Goal: Information Seeking & Learning: Learn about a topic

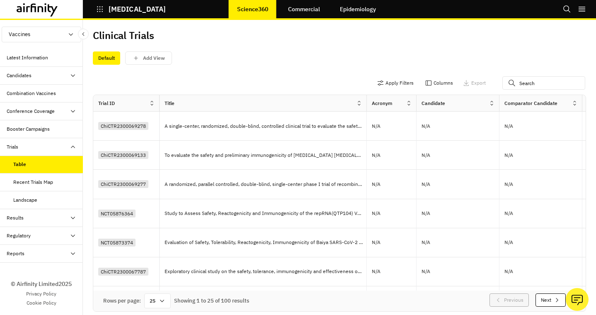
click at [492, 105] on icon at bounding box center [492, 103] width 6 height 6
click at [465, 142] on div "Sort Ascending" at bounding box center [456, 141] width 85 height 19
click at [492, 100] on icon at bounding box center [492, 103] width 6 height 6
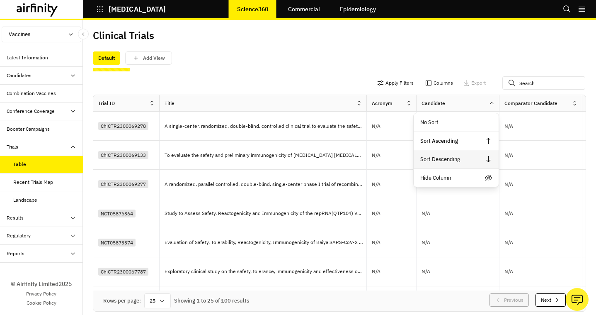
click at [460, 159] on div "Sort Descending" at bounding box center [456, 159] width 85 height 19
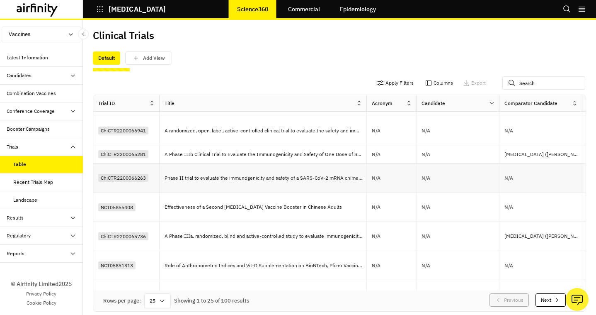
scroll to position [374, 0]
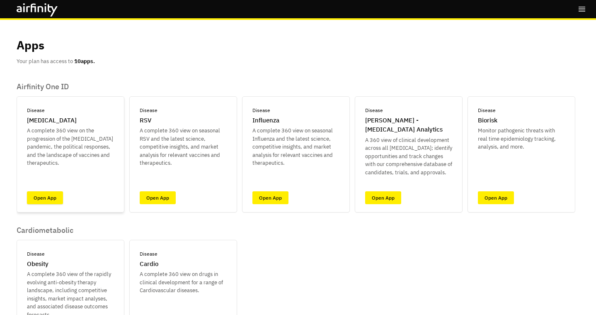
click at [38, 196] on link "Open App" at bounding box center [45, 197] width 36 height 13
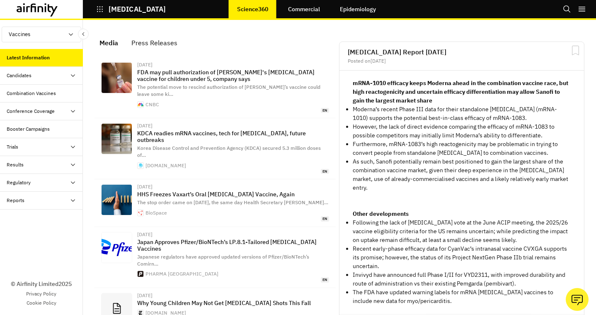
scroll to position [0, 0]
click at [28, 145] on div "Trials" at bounding box center [45, 146] width 76 height 7
click at [25, 162] on div "Table" at bounding box center [19, 164] width 12 height 7
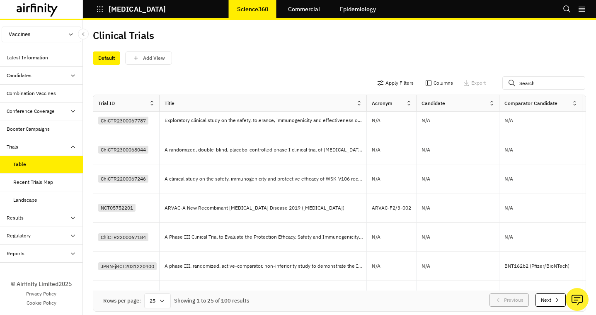
scroll to position [194, 0]
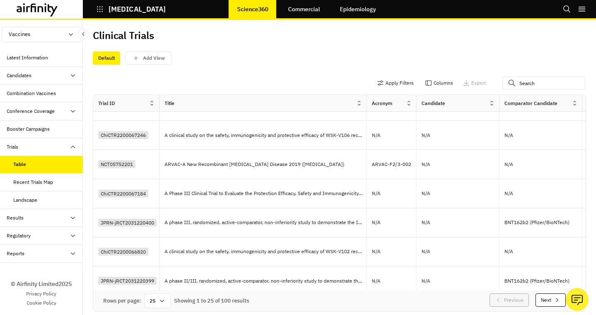
click at [546, 297] on button "Next" at bounding box center [551, 299] width 30 height 13
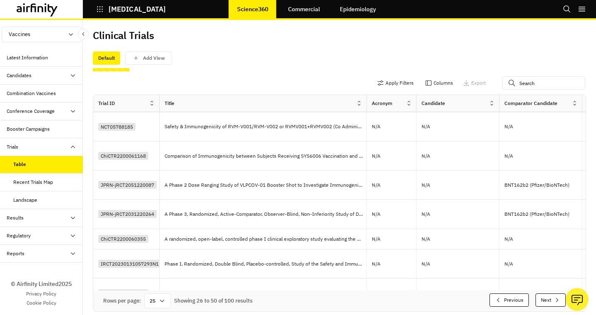
click at [546, 297] on button "Next" at bounding box center [551, 299] width 30 height 13
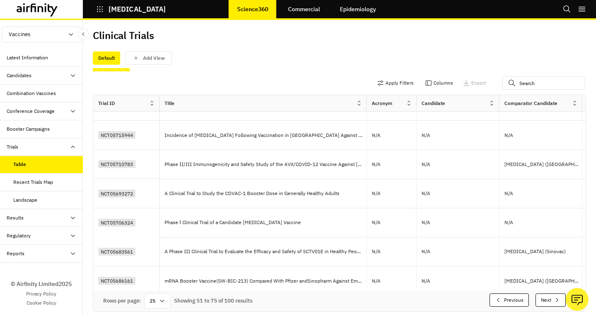
click at [546, 297] on button "Next" at bounding box center [551, 299] width 30 height 13
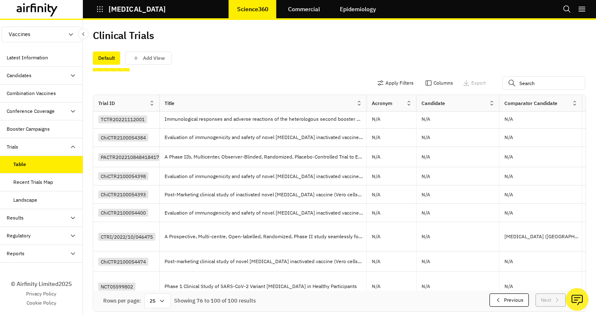
click at [519, 298] on button "Previous" at bounding box center [509, 299] width 39 height 13
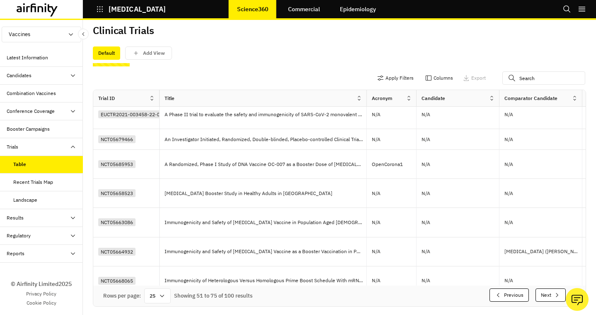
scroll to position [5, 0]
click at [546, 294] on button "Next" at bounding box center [551, 294] width 30 height 13
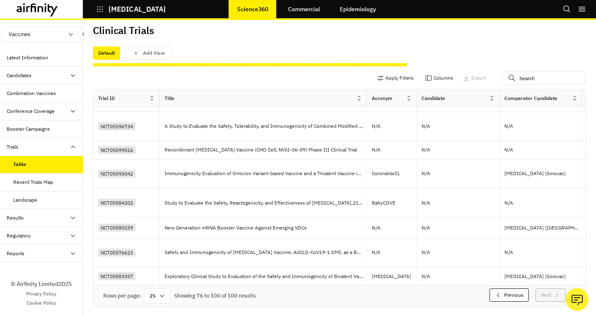
click at [546, 294] on button "Next" at bounding box center [551, 294] width 30 height 13
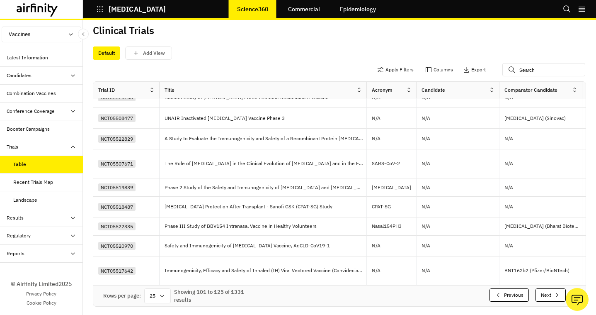
click at [546, 294] on button "Next" at bounding box center [551, 294] width 30 height 13
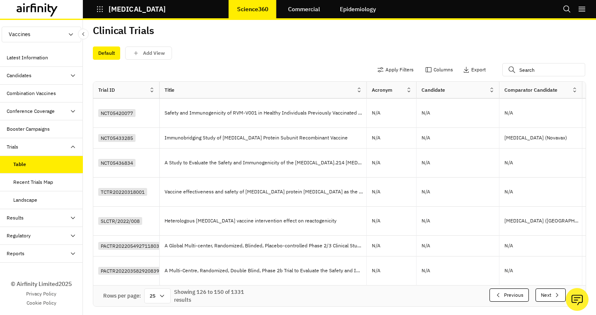
click at [546, 294] on button "Next" at bounding box center [551, 294] width 30 height 13
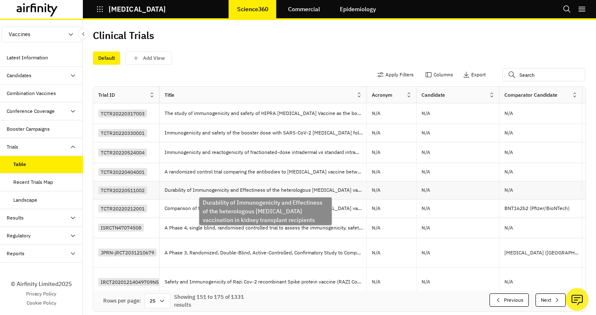
scroll to position [0, 0]
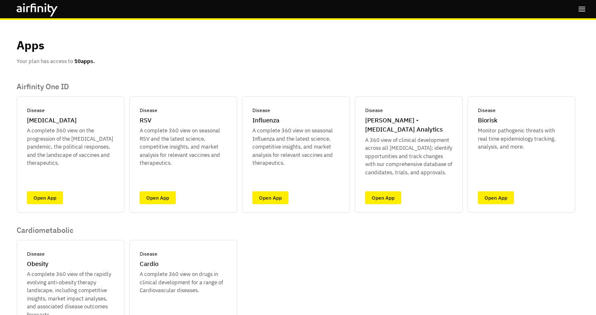
click at [334, 45] on div "Apps Your plan has access to 10 apps." at bounding box center [298, 50] width 563 height 29
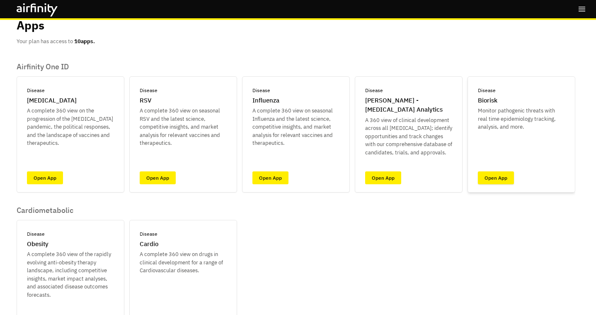
click at [495, 177] on link "Open App" at bounding box center [496, 177] width 36 height 13
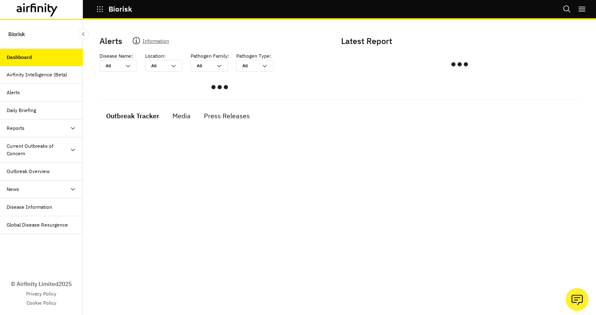
click at [27, 92] on div "Alerts" at bounding box center [45, 92] width 76 height 7
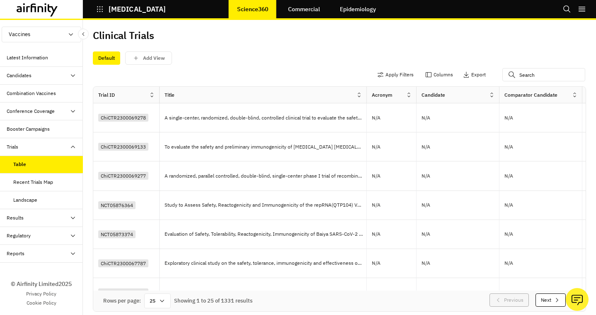
scroll to position [520, 0]
